Goal: Task Accomplishment & Management: Use online tool/utility

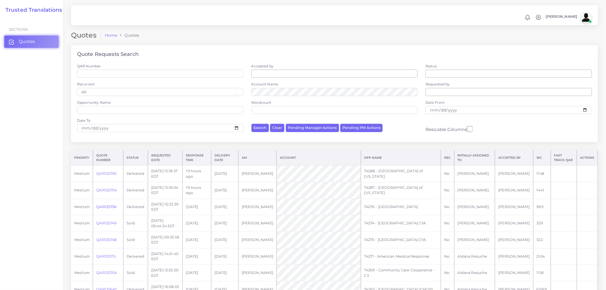
click at [104, 207] on link "QAR125756" at bounding box center [106, 206] width 20 height 4
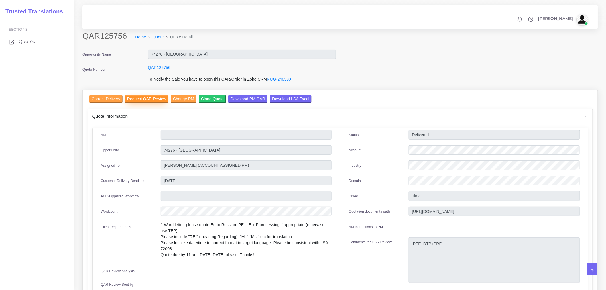
click at [146, 99] on input "Request QAR Review" at bounding box center [147, 99] width 44 height 8
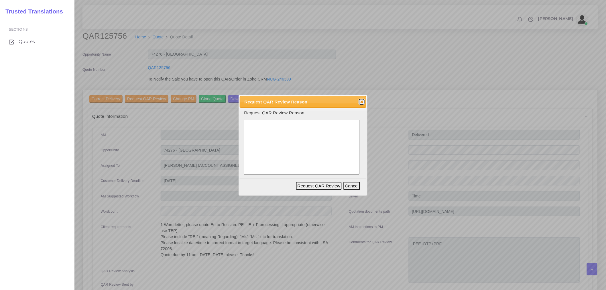
click at [361, 101] on span "button" at bounding box center [361, 101] width 5 height 5
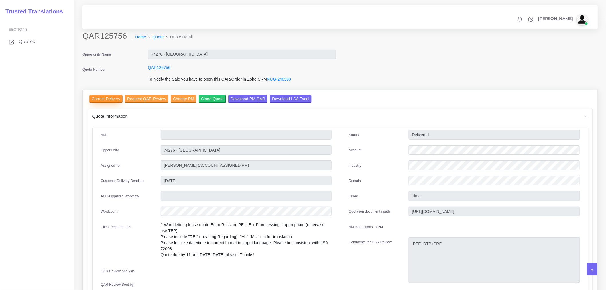
click at [110, 99] on input "Correct Delivery" at bounding box center [105, 99] width 33 height 8
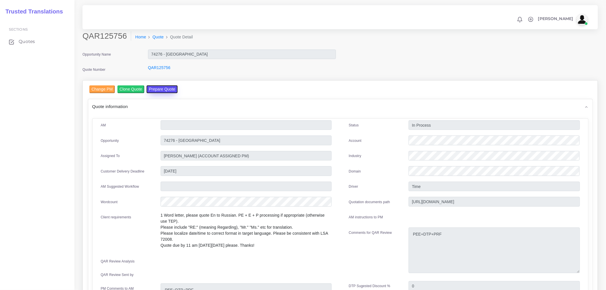
click at [159, 87] on button "Prepare Quote" at bounding box center [162, 89] width 31 height 8
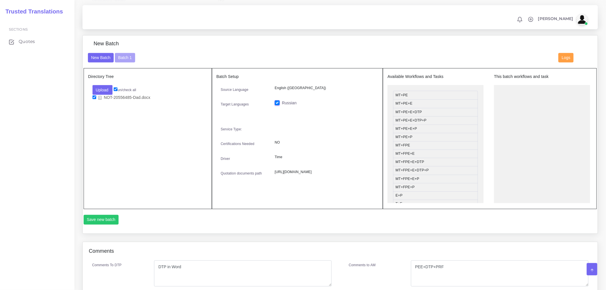
scroll to position [178, 0]
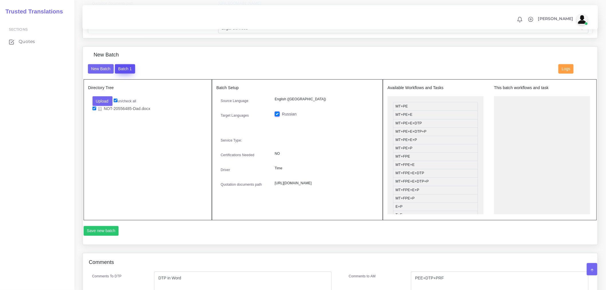
click at [127, 72] on button "Batch 1" at bounding box center [125, 69] width 20 height 10
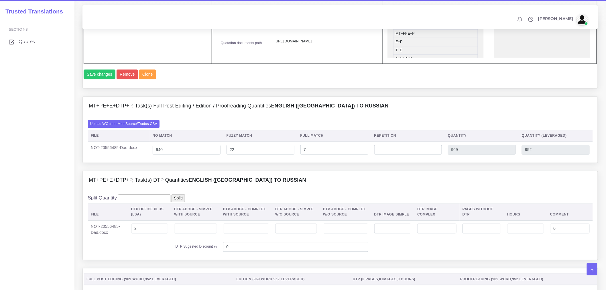
scroll to position [382, 0]
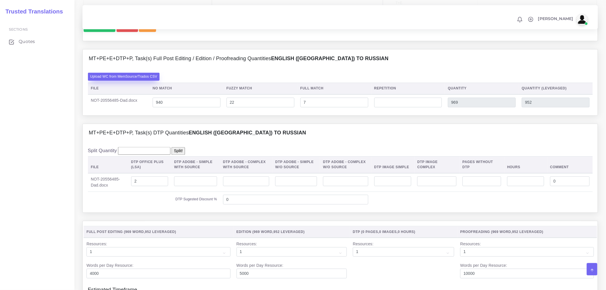
click at [141, 80] on label "Upload WC from MemSource/Trados CSV" at bounding box center [124, 77] width 72 height 8
click at [0, 0] on input "Upload WC from MemSource/Trados CSV" at bounding box center [0, 0] width 0 height 0
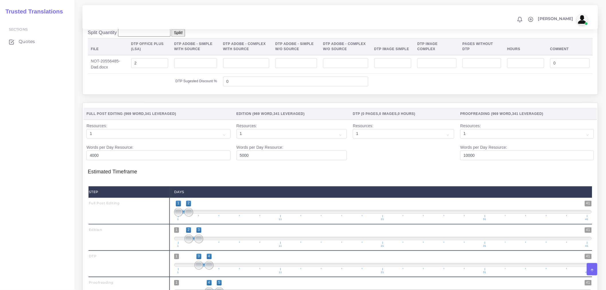
scroll to position [691, 0]
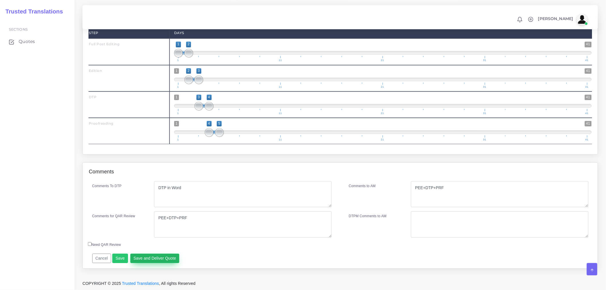
click at [138, 260] on button "Save and Deliver Quote" at bounding box center [154, 258] width 49 height 10
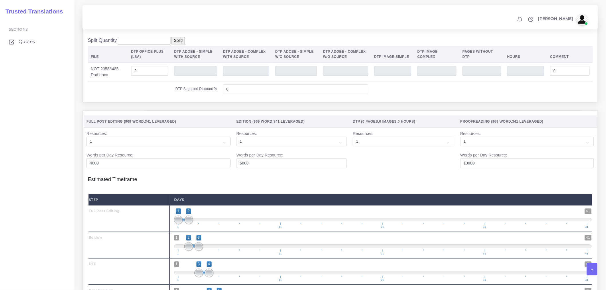
scroll to position [500, 0]
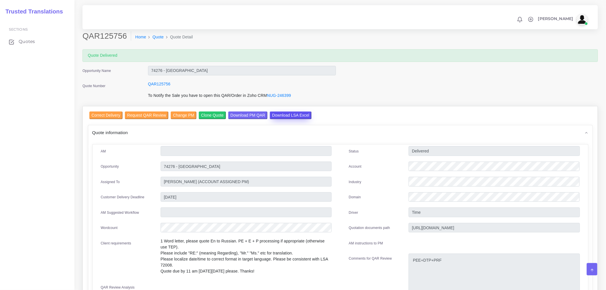
click at [295, 116] on input "Download LSA Excel" at bounding box center [291, 115] width 42 height 8
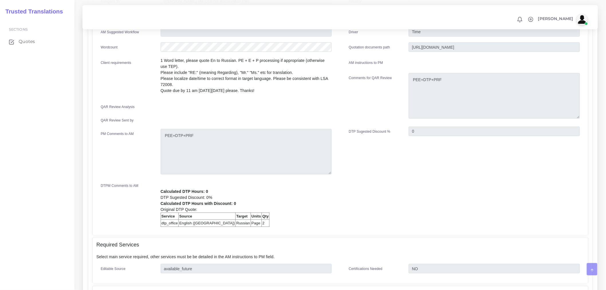
scroll to position [222, 0]
